Goal: Information Seeking & Learning: Learn about a topic

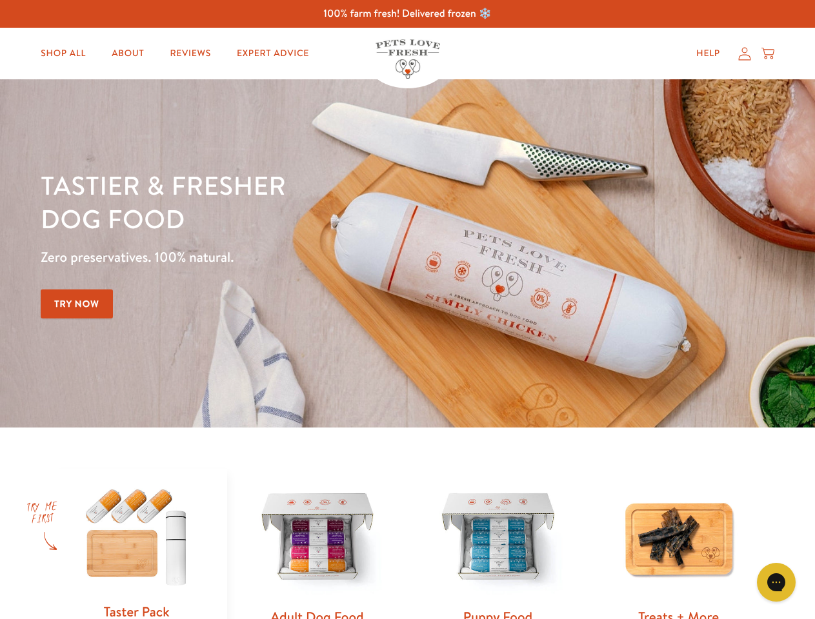
click at [407, 310] on div "Tastier & fresher dog food Zero preservatives. 100% natural. Try Now" at bounding box center [285, 253] width 489 height 170
click at [776, 583] on icon "Gorgias live chat" at bounding box center [776, 582] width 12 height 12
